Goal: Find specific page/section: Find specific page/section

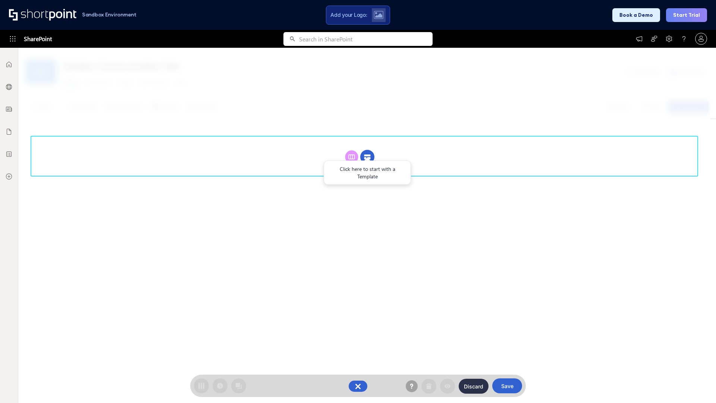
click at [367, 157] on circle at bounding box center [367, 157] width 14 height 14
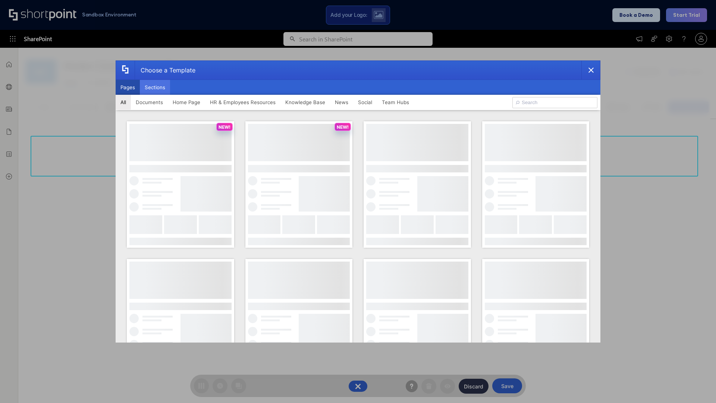
click at [155, 87] on button "Sections" at bounding box center [155, 87] width 30 height 15
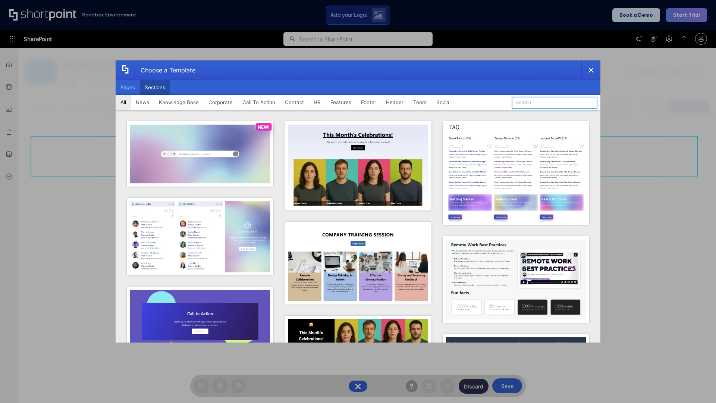
type input "Meet The Team 2"
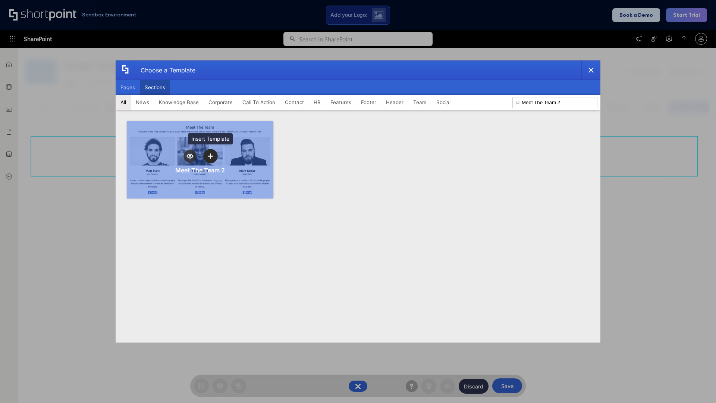
click at [210, 156] on icon "template selector" at bounding box center [210, 155] width 5 height 5
